Goal: Information Seeking & Learning: Learn about a topic

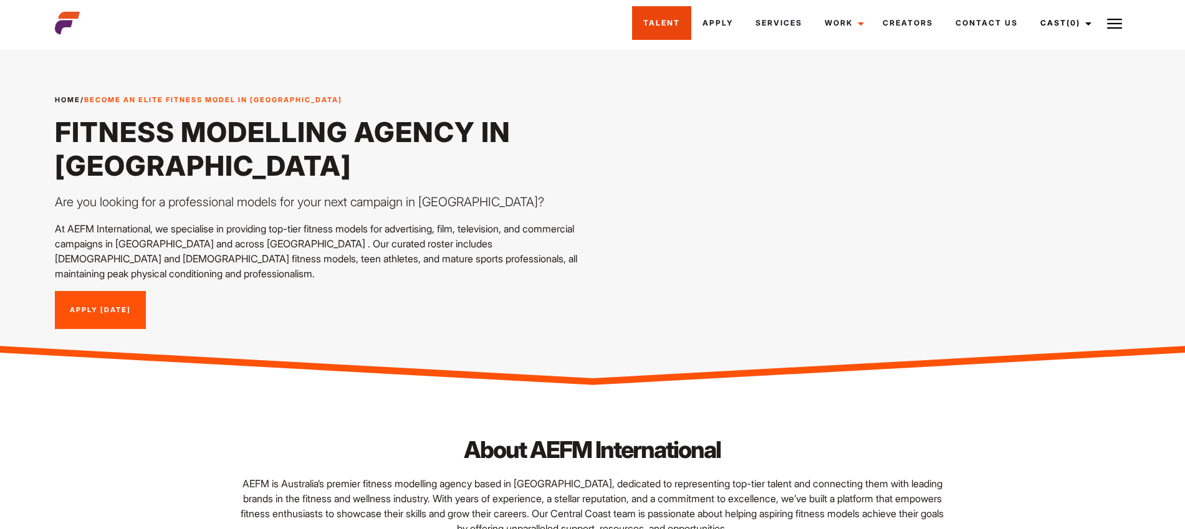
click at [655, 20] on link "Talent" at bounding box center [661, 23] width 59 height 34
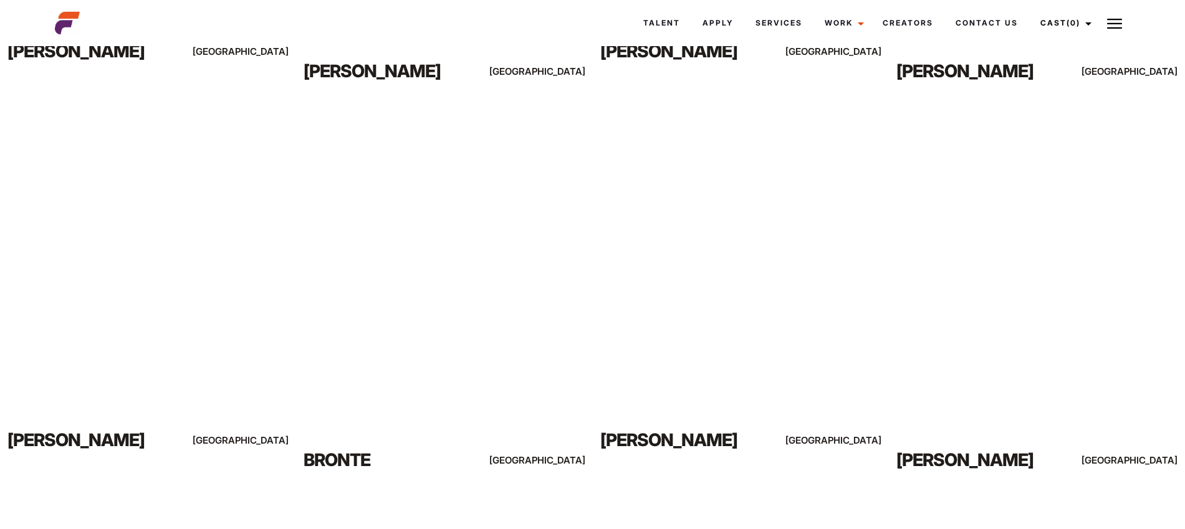
scroll to position [1728, 0]
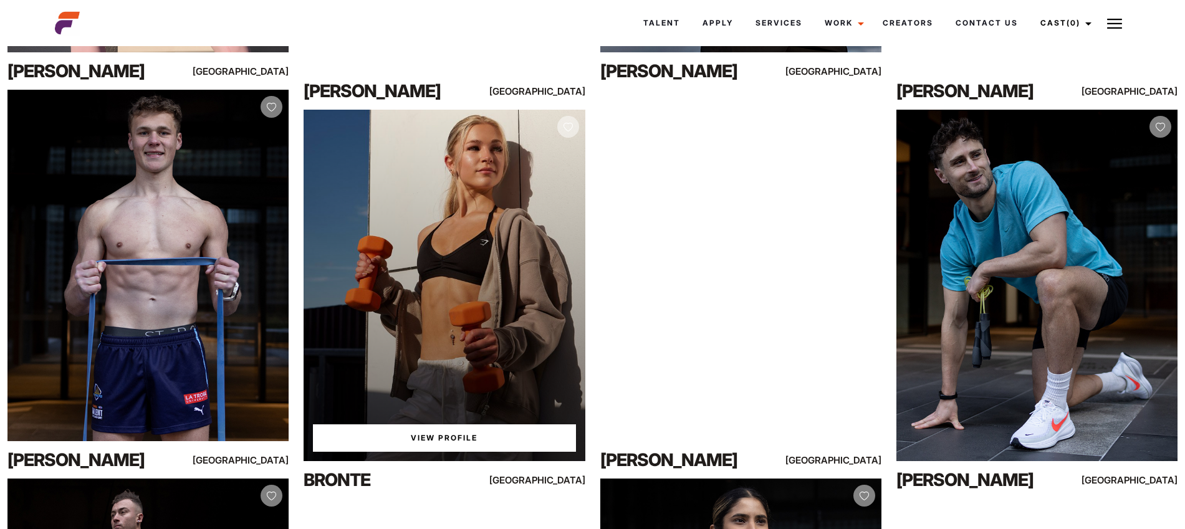
click at [448, 437] on link "View Profile" at bounding box center [444, 437] width 262 height 27
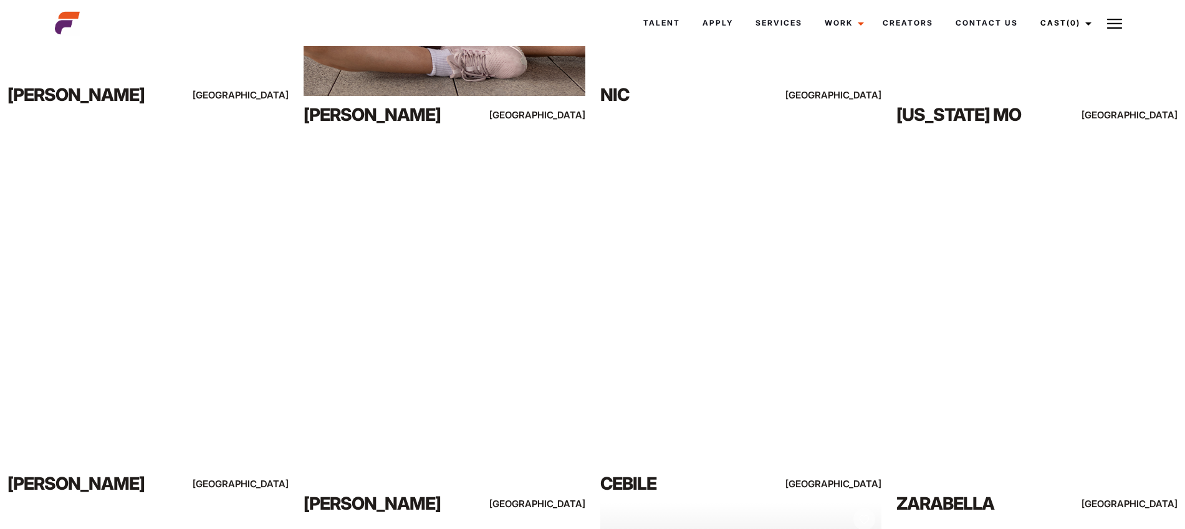
scroll to position [264, 0]
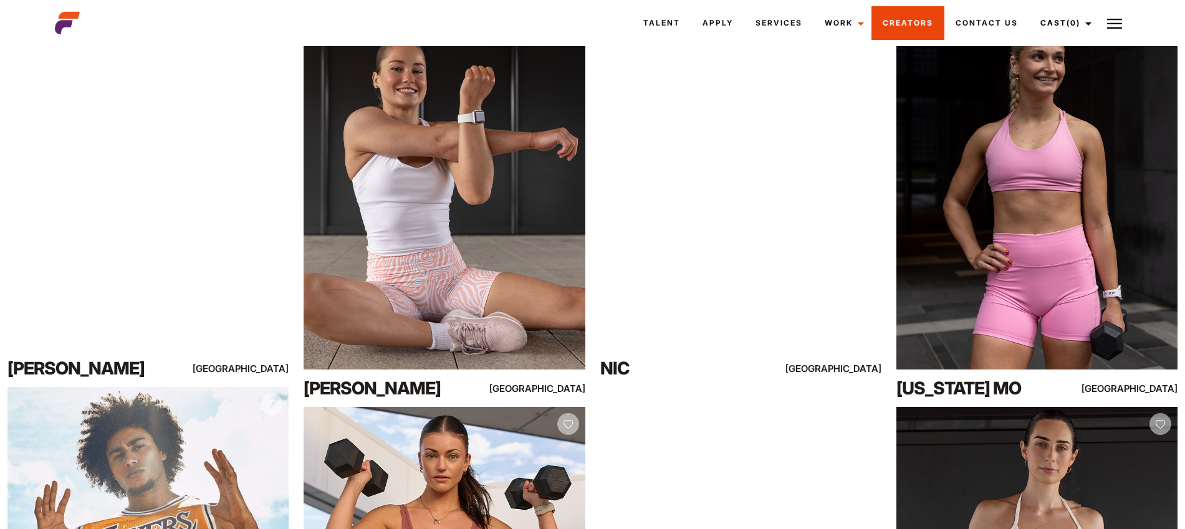
click at [896, 22] on link "Creators" at bounding box center [907, 23] width 73 height 34
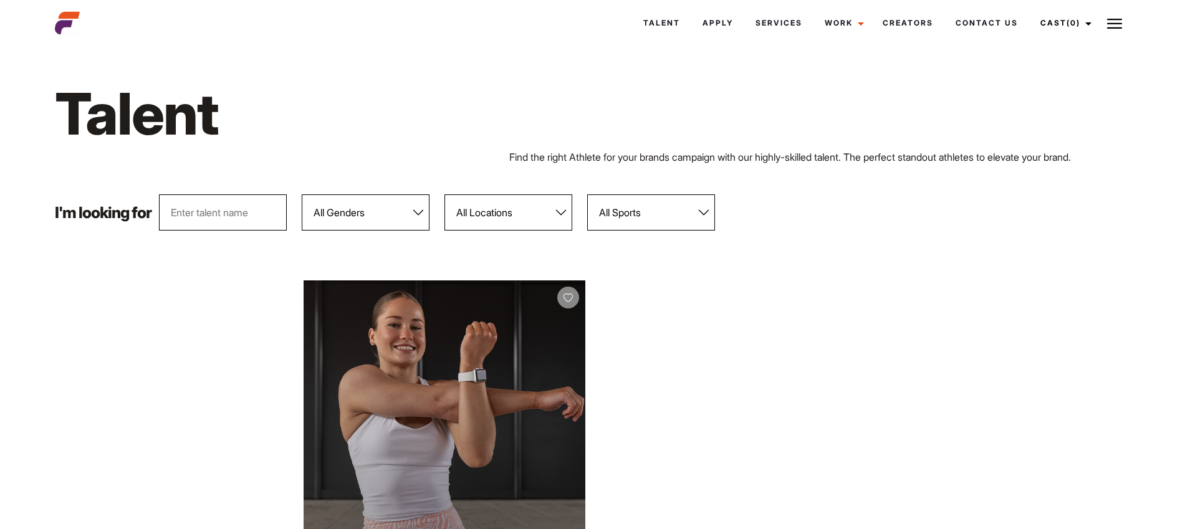
scroll to position [2, 0]
